Goal: Task Accomplishment & Management: Manage account settings

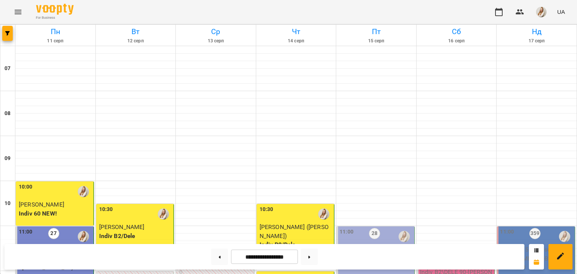
scroll to position [239, 0]
click at [313, 260] on button at bounding box center [309, 257] width 17 height 17
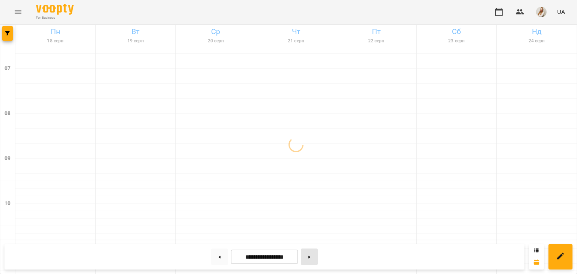
click at [313, 260] on button at bounding box center [309, 257] width 17 height 17
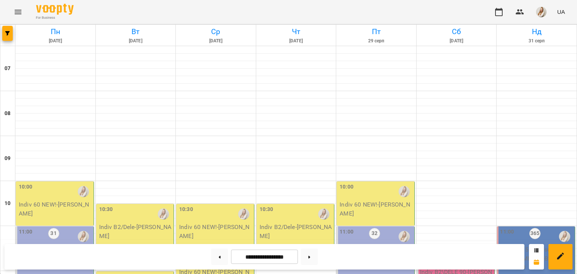
scroll to position [107, 0]
click at [312, 257] on button at bounding box center [309, 257] width 17 height 17
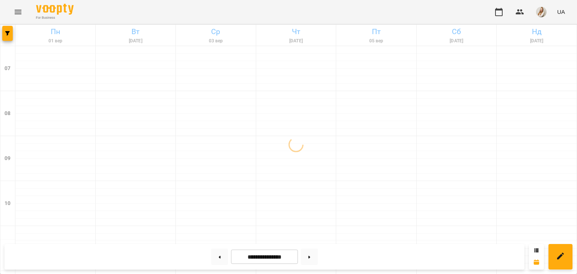
click at [231, 14] on div "For Business UA" at bounding box center [288, 12] width 577 height 24
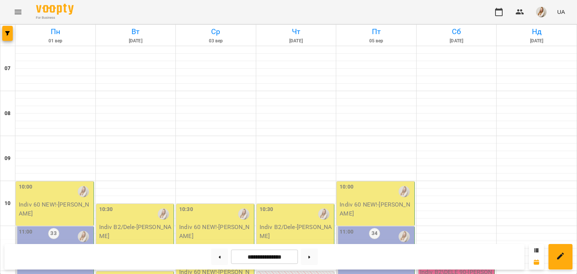
scroll to position [126, 0]
click at [216, 260] on button at bounding box center [219, 257] width 17 height 17
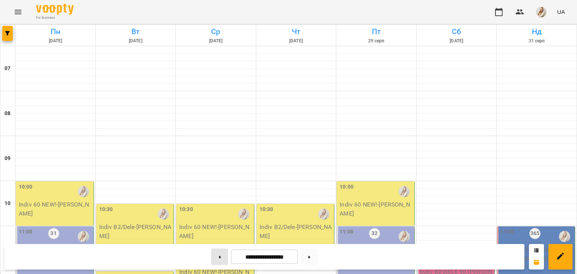
click at [218, 256] on button at bounding box center [219, 257] width 17 height 17
click at [215, 265] on div at bounding box center [219, 257] width 23 height 17
click at [208, 8] on div "For Business UA" at bounding box center [288, 12] width 577 height 24
click at [216, 258] on button at bounding box center [219, 257] width 17 height 17
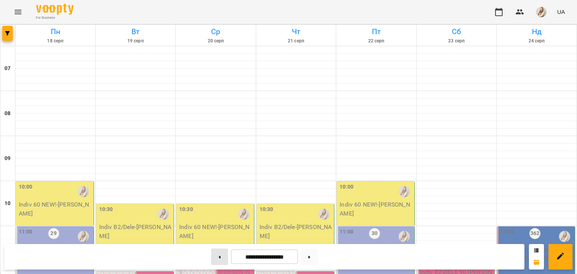
type input "**********"
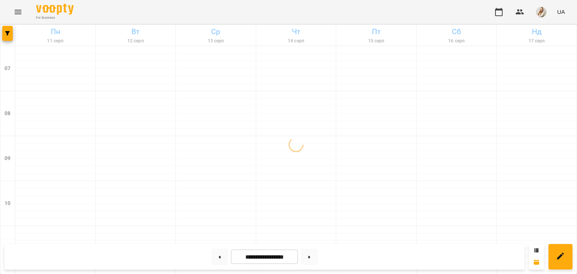
click at [208, 16] on div "For Business UA" at bounding box center [288, 12] width 577 height 24
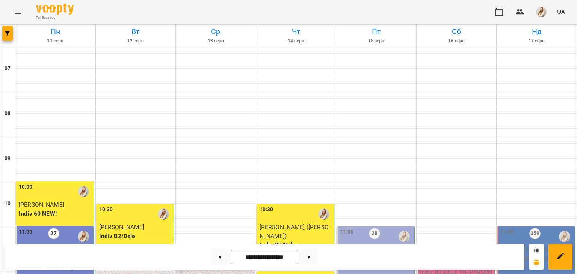
scroll to position [223, 0]
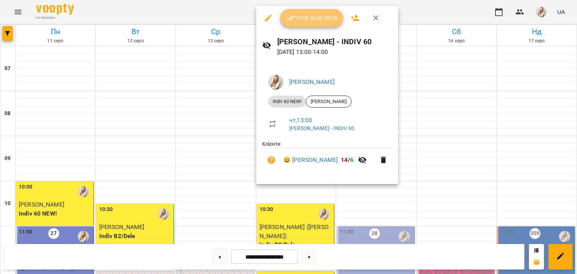
click at [298, 21] on span "Урок відбувся" at bounding box center [311, 18] width 51 height 9
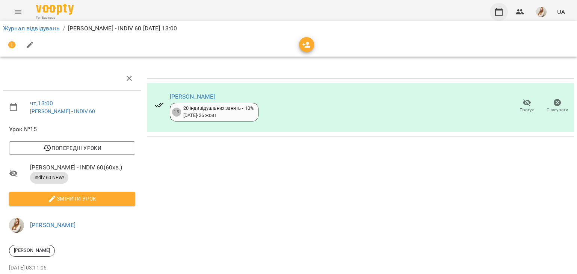
click at [498, 13] on icon "button" at bounding box center [498, 12] width 9 height 9
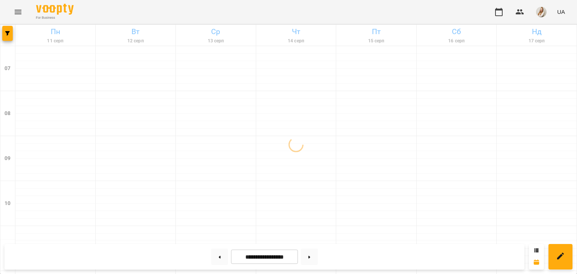
click at [210, 17] on div "For Business UA" at bounding box center [288, 12] width 577 height 24
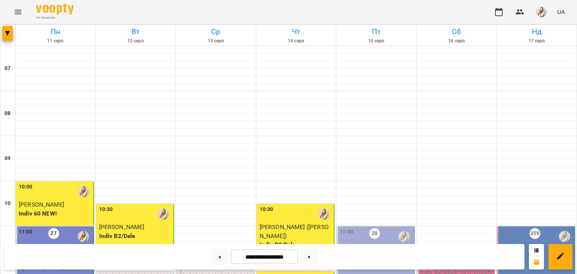
scroll to position [513, 0]
click at [211, 258] on button at bounding box center [219, 257] width 17 height 17
type input "**********"
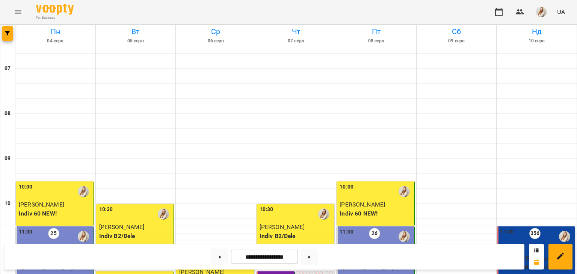
scroll to position [384, 0]
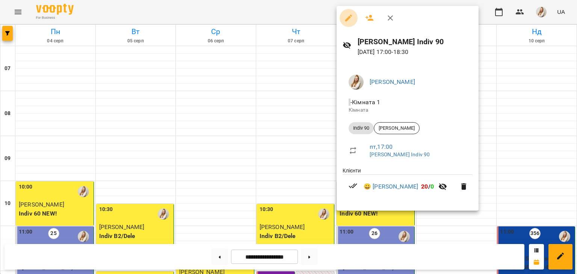
click at [346, 21] on icon "button" at bounding box center [348, 18] width 9 height 9
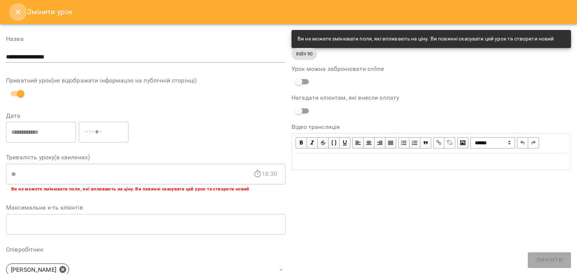
click at [15, 19] on button "Close" at bounding box center [18, 12] width 18 height 18
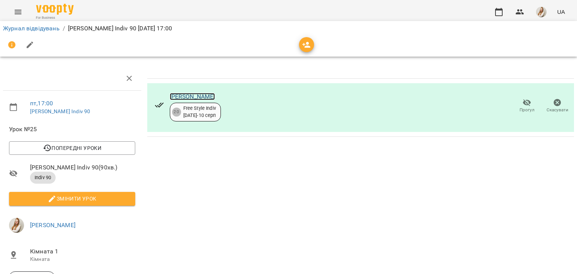
click at [207, 99] on link "[PERSON_NAME]" at bounding box center [192, 96] width 45 height 7
click at [496, 9] on icon "button" at bounding box center [499, 12] width 8 height 8
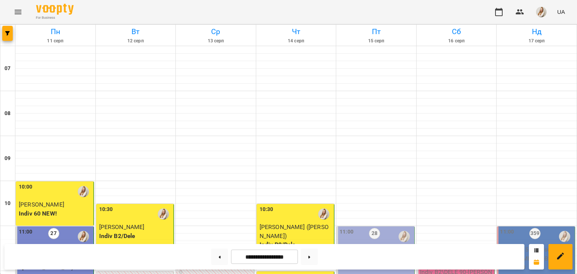
scroll to position [236, 0]
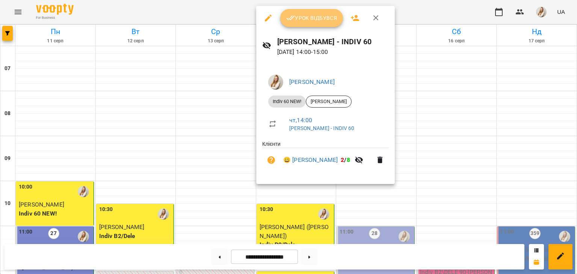
click at [298, 19] on span "Урок відбувся" at bounding box center [311, 18] width 51 height 9
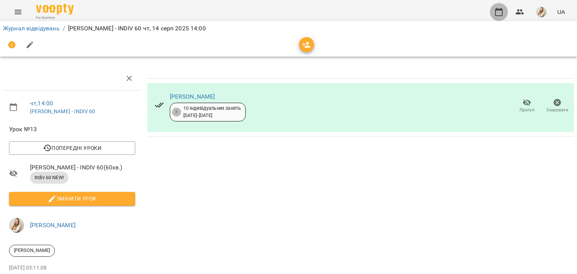
click at [500, 11] on icon "button" at bounding box center [498, 12] width 9 height 9
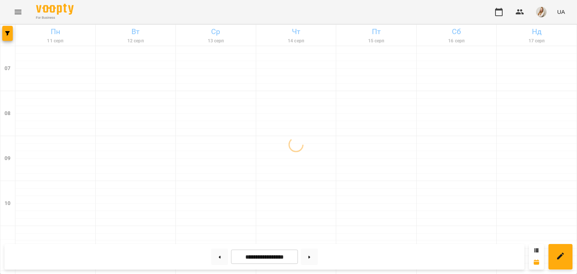
click at [243, 14] on div "For Business UA" at bounding box center [288, 12] width 577 height 24
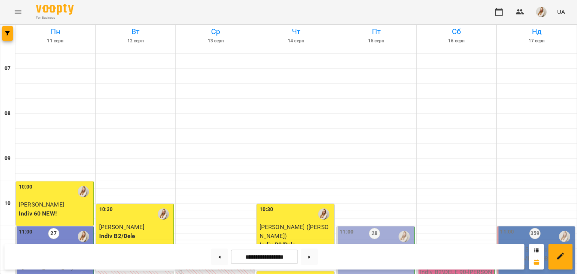
scroll to position [185, 0]
click at [314, 258] on button at bounding box center [309, 257] width 17 height 17
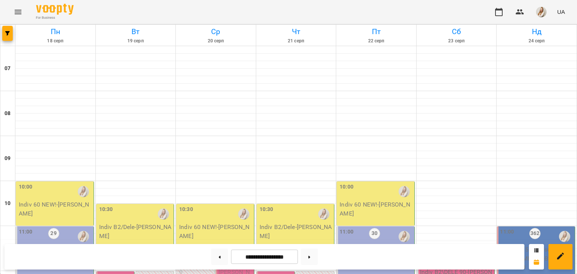
scroll to position [181, 0]
click at [211, 258] on button at bounding box center [219, 257] width 17 height 17
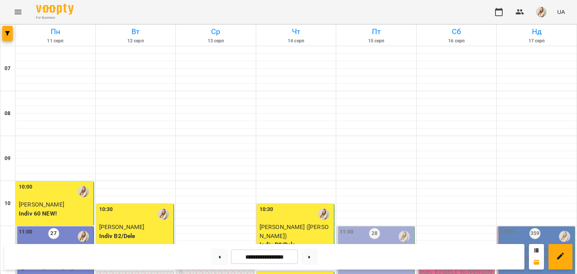
scroll to position [313, 0]
click at [219, 262] on button at bounding box center [219, 257] width 17 height 17
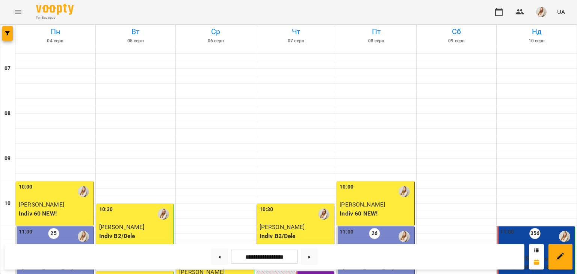
scroll to position [279, 0]
click at [318, 259] on button at bounding box center [309, 257] width 17 height 17
type input "**********"
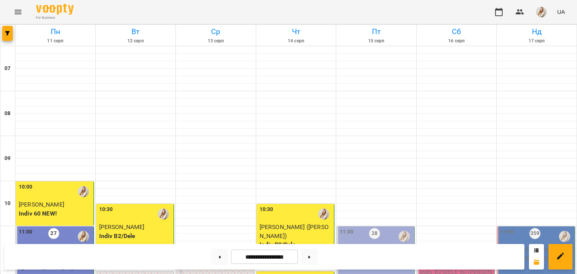
scroll to position [136, 0]
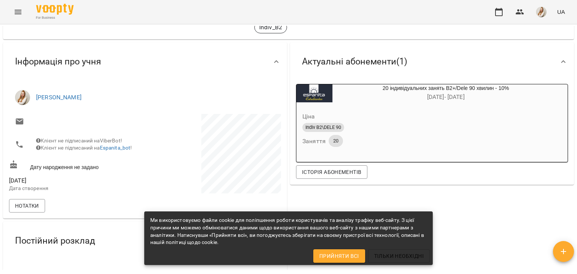
scroll to position [42, 0]
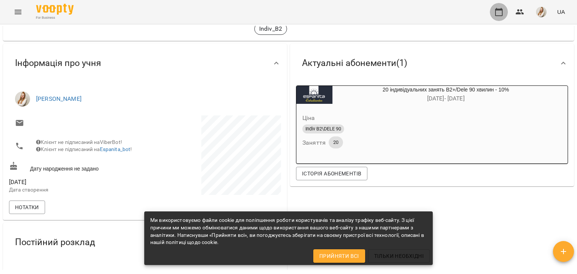
click at [496, 14] on icon "button" at bounding box center [498, 12] width 9 height 9
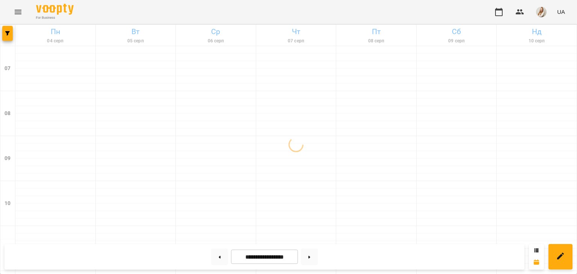
click at [252, 10] on div "For Business UA" at bounding box center [288, 12] width 577 height 24
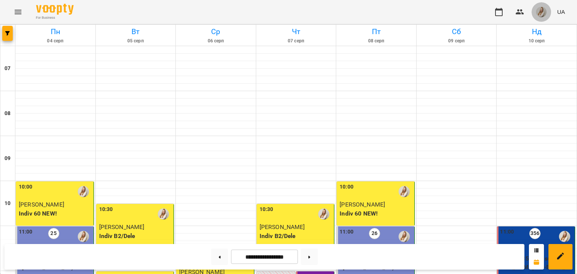
click at [543, 13] on img "button" at bounding box center [541, 12] width 11 height 11
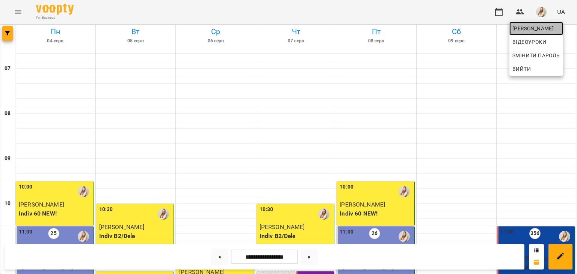
click at [537, 31] on span "[PERSON_NAME]" at bounding box center [536, 28] width 48 height 9
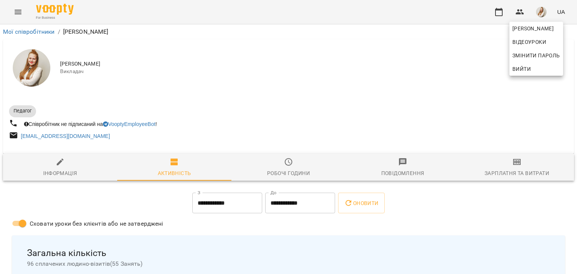
click at [520, 173] on div at bounding box center [288, 137] width 577 height 274
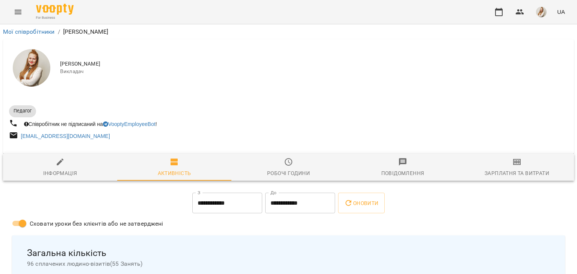
click at [514, 173] on div "Зарплатня та Витрати" at bounding box center [516, 173] width 65 height 9
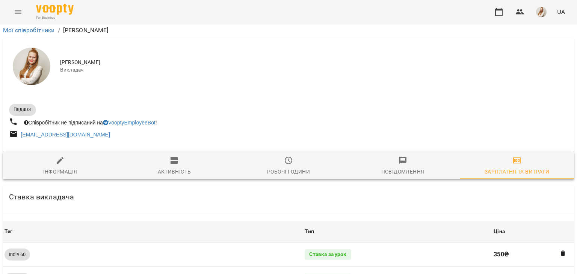
scroll to position [843, 0]
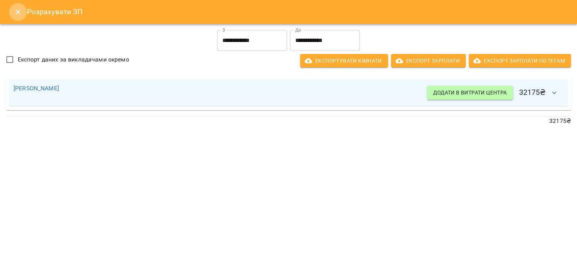
click at [14, 13] on icon "Close" at bounding box center [18, 12] width 9 height 9
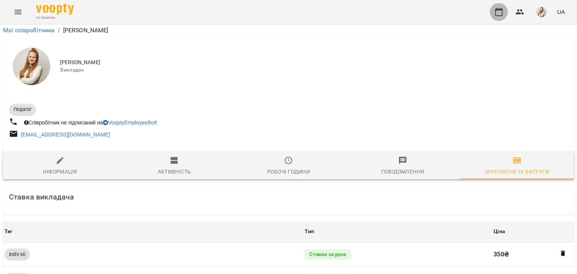
click at [493, 17] on button "button" at bounding box center [499, 12] width 18 height 18
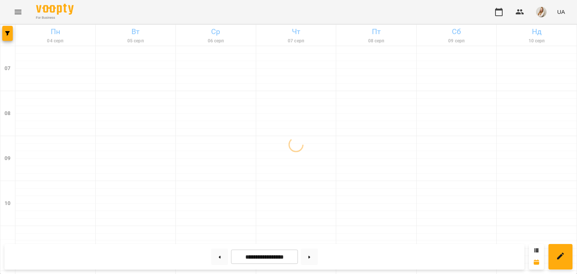
click at [168, 8] on div "For Business UA" at bounding box center [288, 12] width 577 height 24
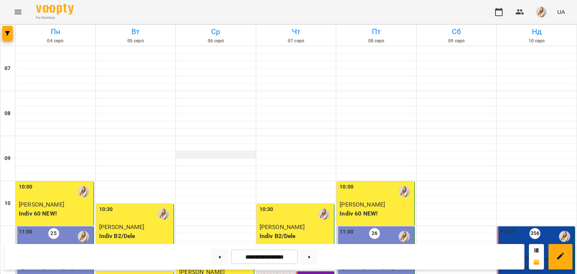
scroll to position [263, 0]
click at [318, 261] on button at bounding box center [309, 257] width 17 height 17
type input "**********"
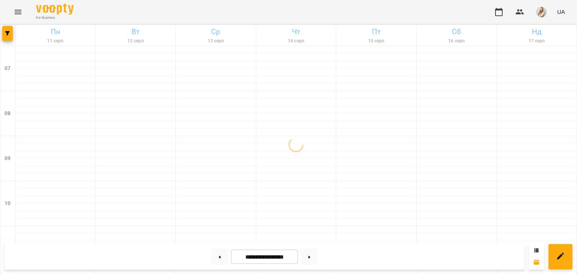
click at [228, 17] on div "For Business UA" at bounding box center [288, 12] width 577 height 24
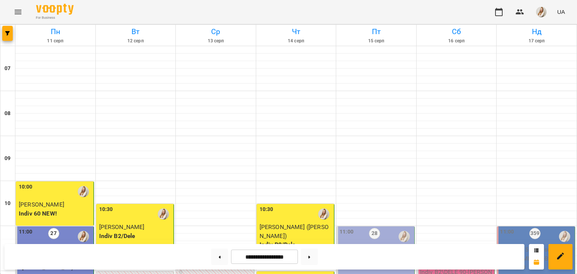
scroll to position [374, 0]
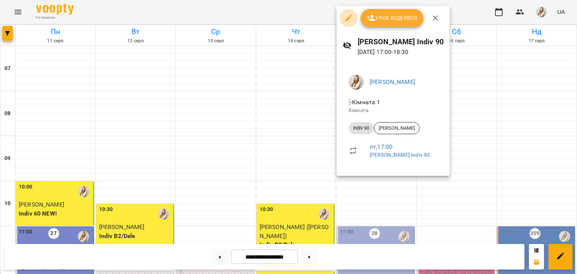
click at [348, 19] on icon "button" at bounding box center [348, 18] width 7 height 7
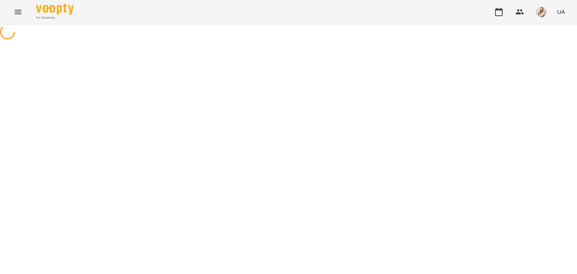
select select "********"
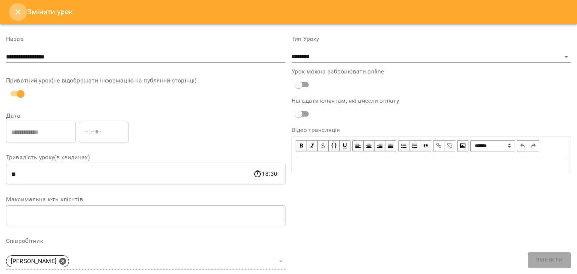
click at [19, 14] on icon "Close" at bounding box center [18, 12] width 9 height 9
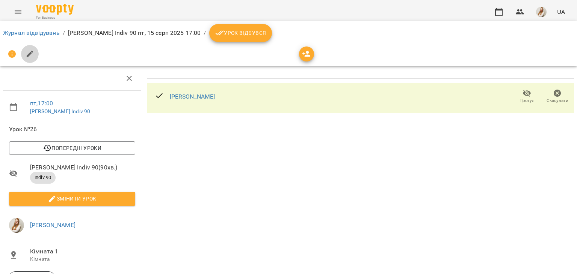
click at [28, 51] on icon "button" at bounding box center [30, 54] width 9 height 9
select select "********"
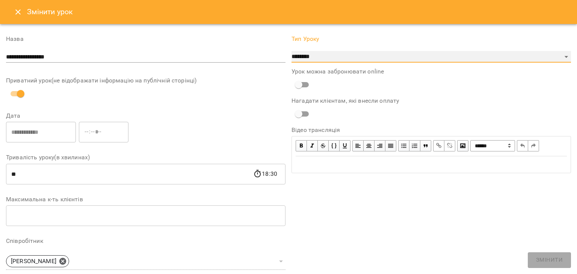
click at [291, 51] on select "**********" at bounding box center [430, 57] width 279 height 12
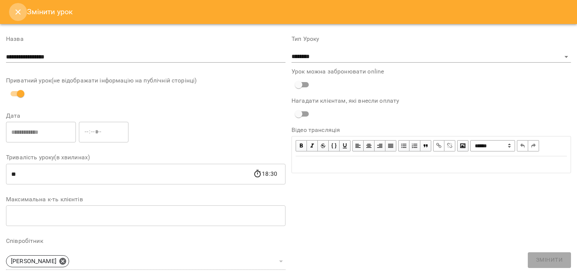
click at [16, 17] on button "Close" at bounding box center [18, 12] width 18 height 18
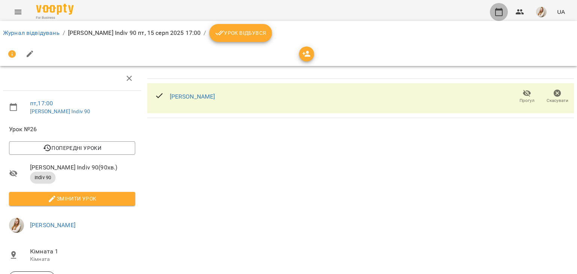
click at [499, 10] on icon "button" at bounding box center [499, 12] width 8 height 8
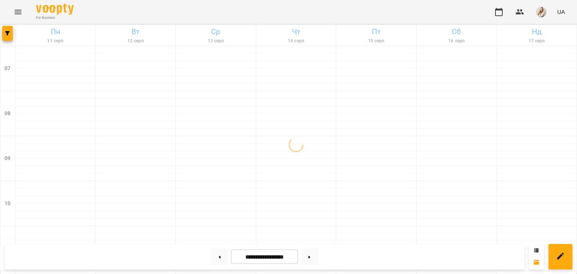
click at [222, 16] on div "For Business UA" at bounding box center [288, 12] width 577 height 24
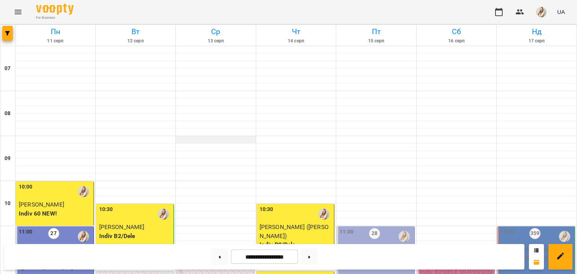
scroll to position [404, 0]
click at [211, 256] on button at bounding box center [219, 257] width 17 height 17
type input "**********"
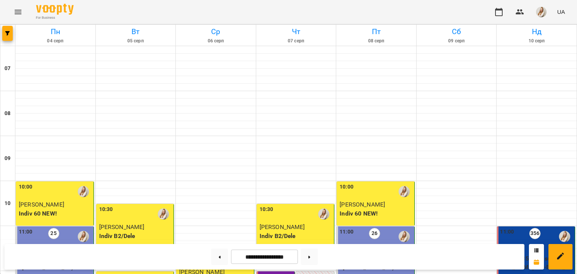
scroll to position [424, 0]
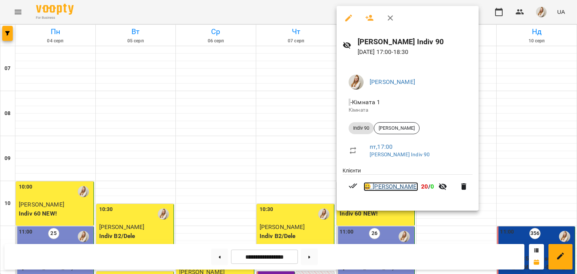
click at [387, 187] on link "😀 Якимчук Альона" at bounding box center [390, 186] width 54 height 9
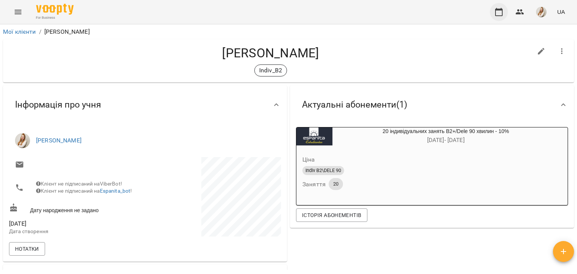
click at [498, 16] on icon "button" at bounding box center [498, 12] width 9 height 9
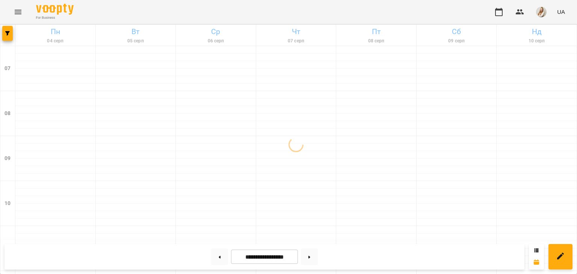
click at [211, 11] on div "For Business UA" at bounding box center [288, 12] width 577 height 24
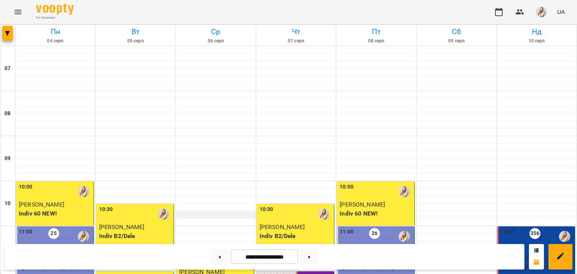
scroll to position [381, 0]
click at [318, 262] on button at bounding box center [309, 257] width 17 height 17
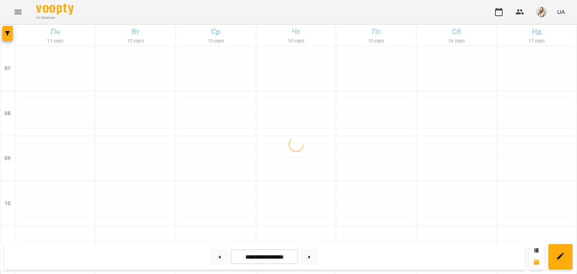
click at [246, 15] on div "For Business UA" at bounding box center [288, 12] width 577 height 24
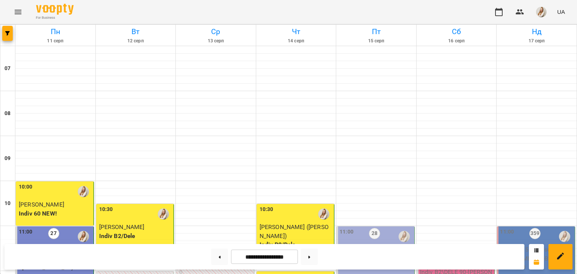
click at [235, 9] on div "For Business UA" at bounding box center [288, 12] width 577 height 24
click at [213, 256] on button at bounding box center [219, 257] width 17 height 17
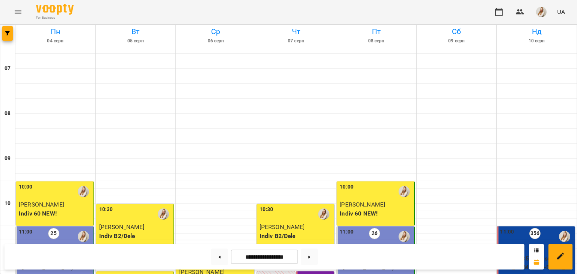
scroll to position [348, 0]
click at [318, 259] on button at bounding box center [309, 257] width 17 height 17
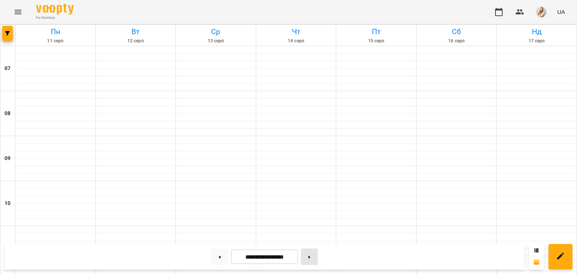
type input "**********"
click at [216, 9] on div "For Business UA" at bounding box center [288, 12] width 577 height 24
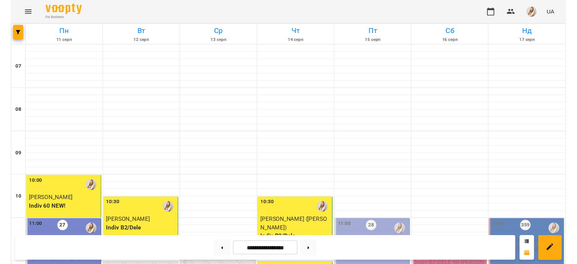
scroll to position [133, 0]
